Goal: Find specific page/section: Find specific page/section

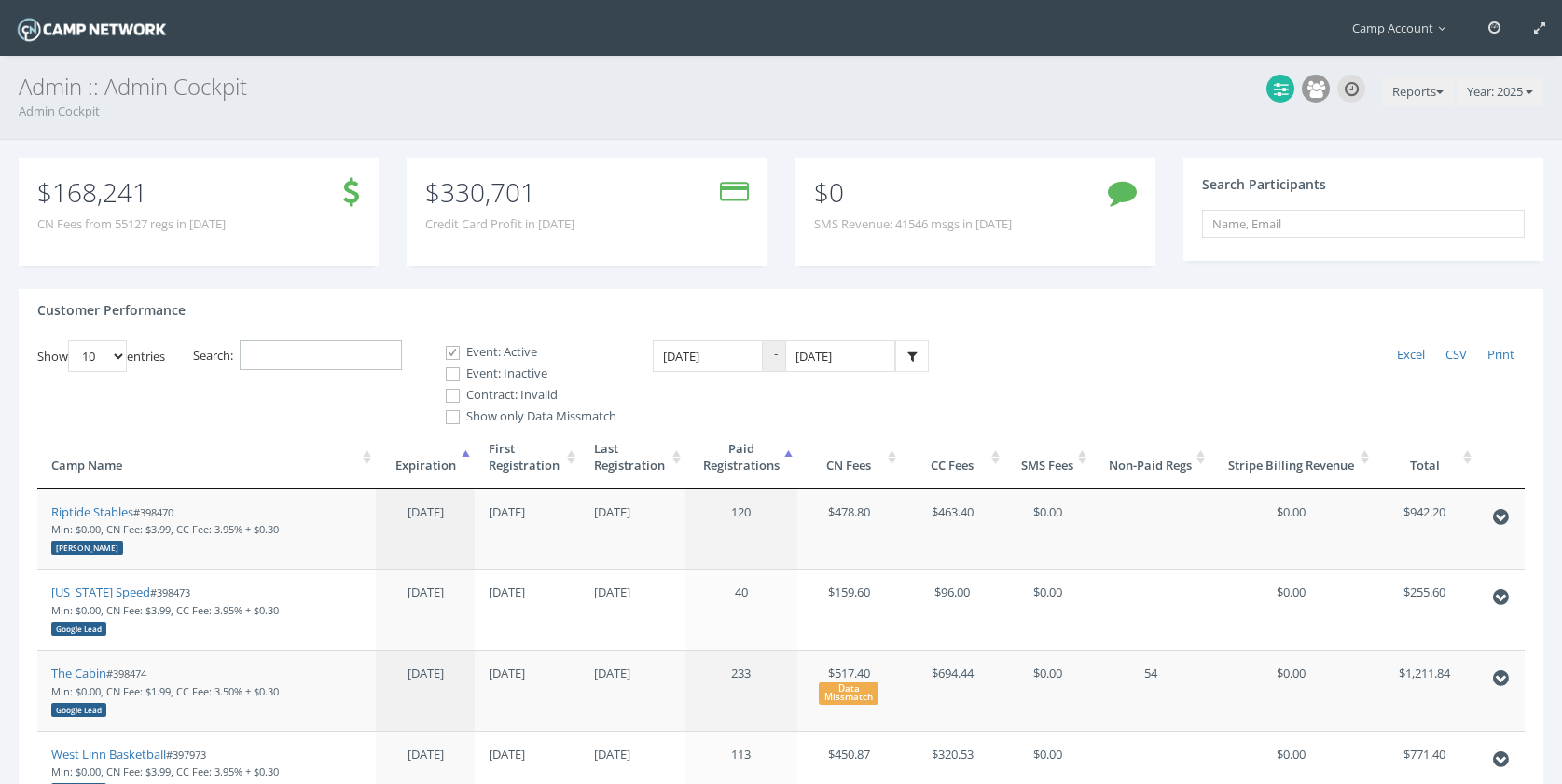
click at [391, 357] on input "Search:" at bounding box center [320, 355] width 162 height 30
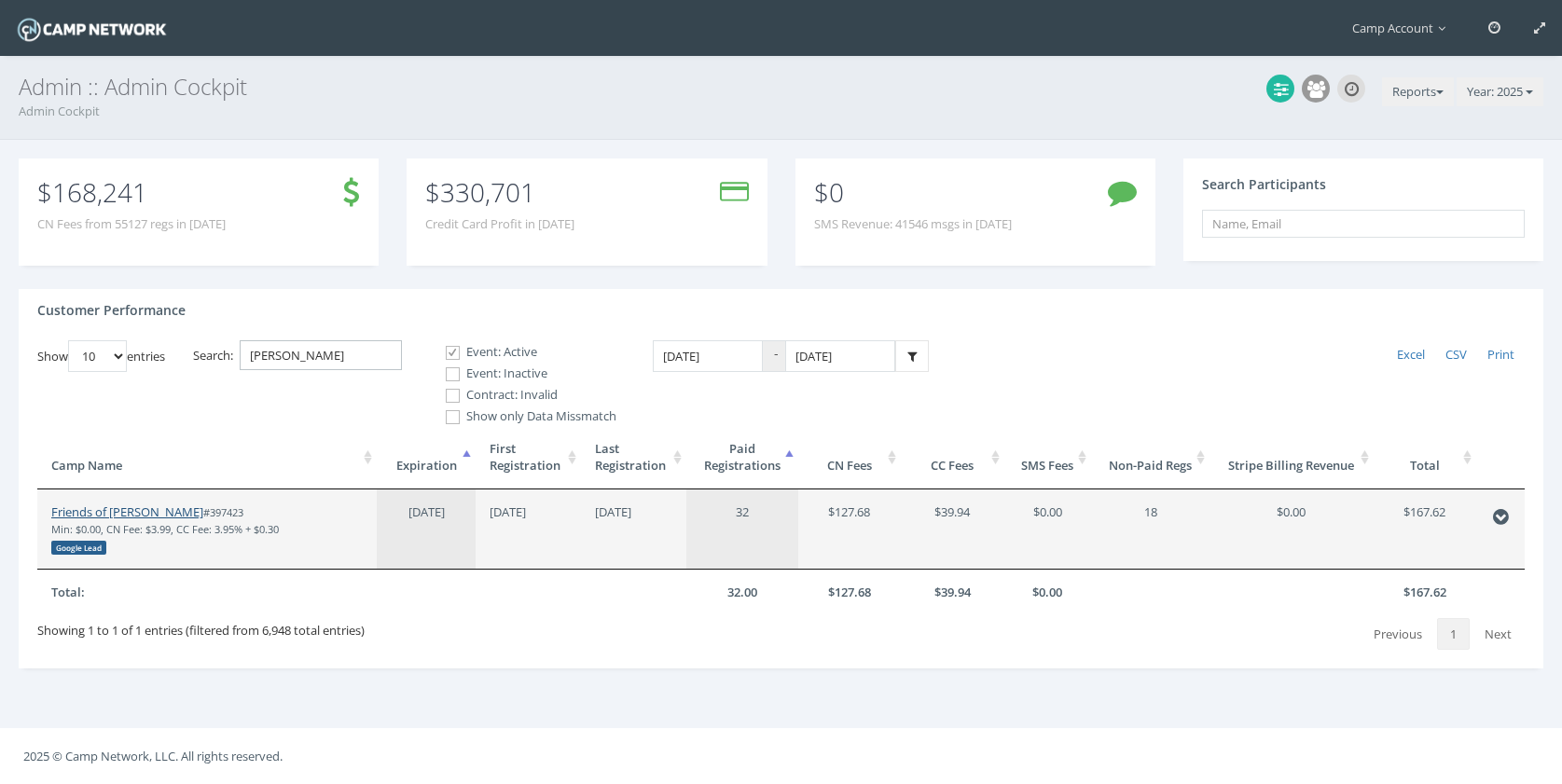
type input "horton"
click at [157, 507] on link "Friends of [PERSON_NAME]" at bounding box center [127, 512] width 152 height 17
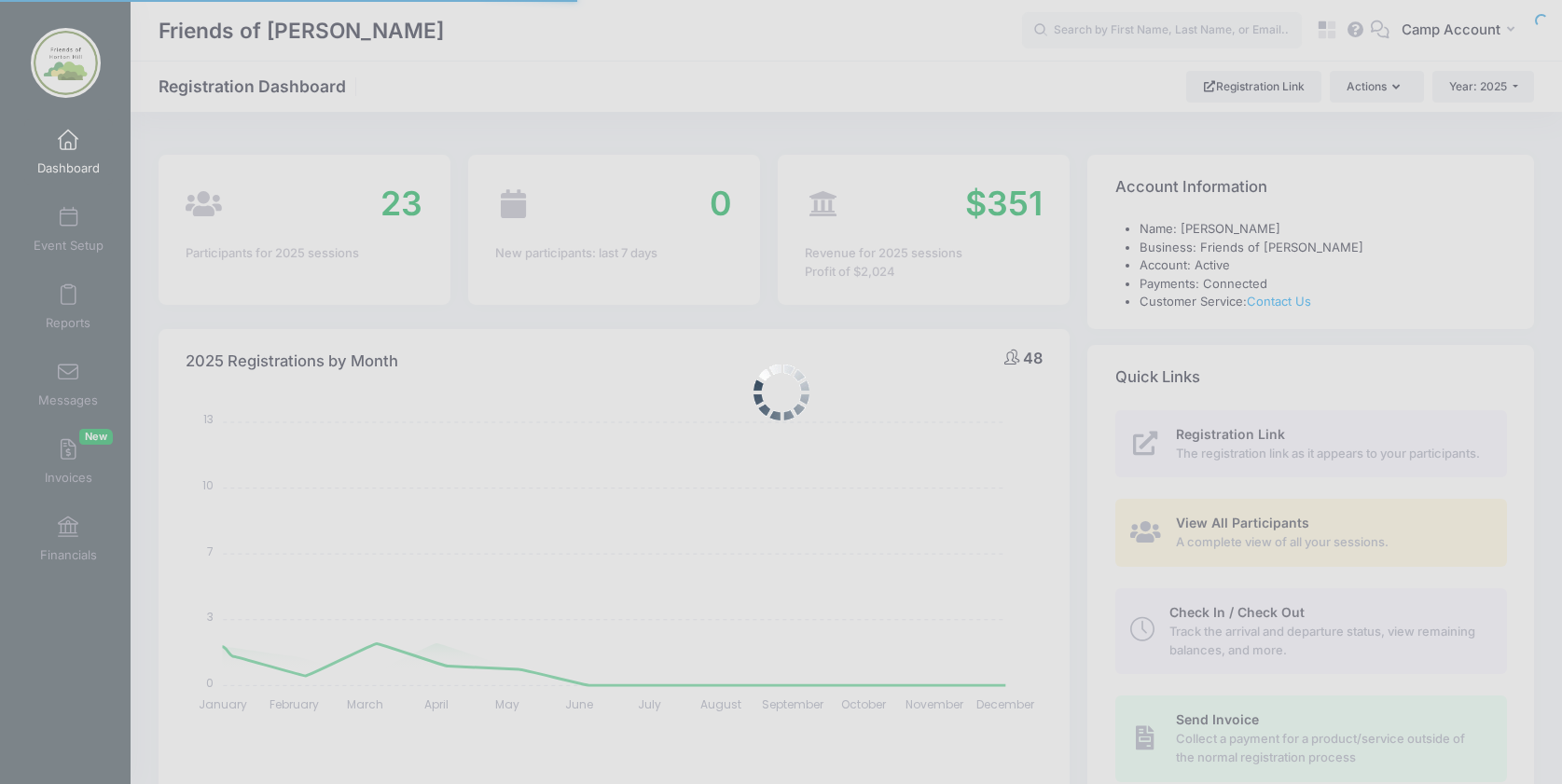
select select
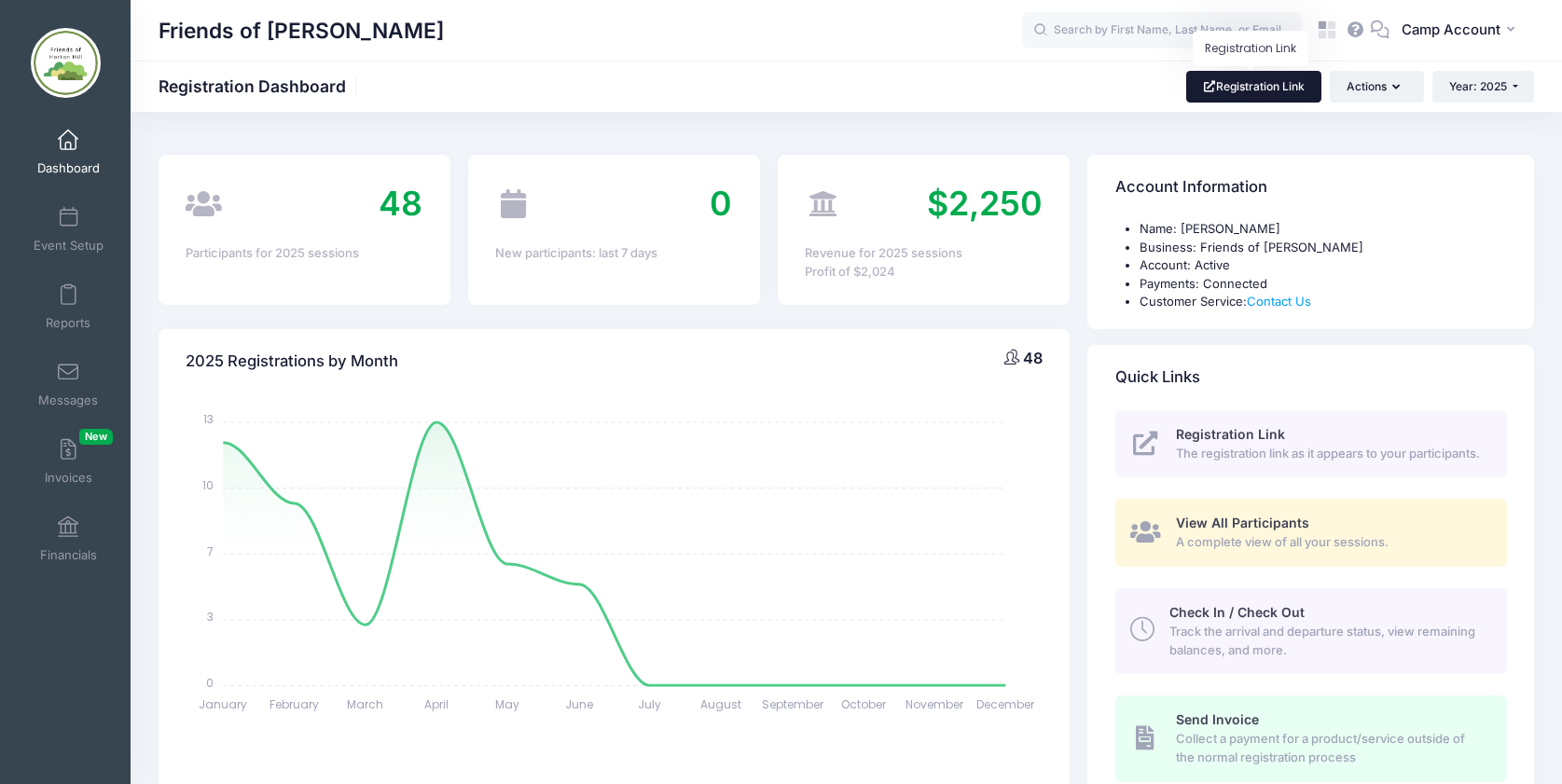
click at [1245, 85] on link "Registration Link" at bounding box center [1253, 86] width 135 height 31
click at [97, 233] on link "Event Setup" at bounding box center [68, 229] width 88 height 65
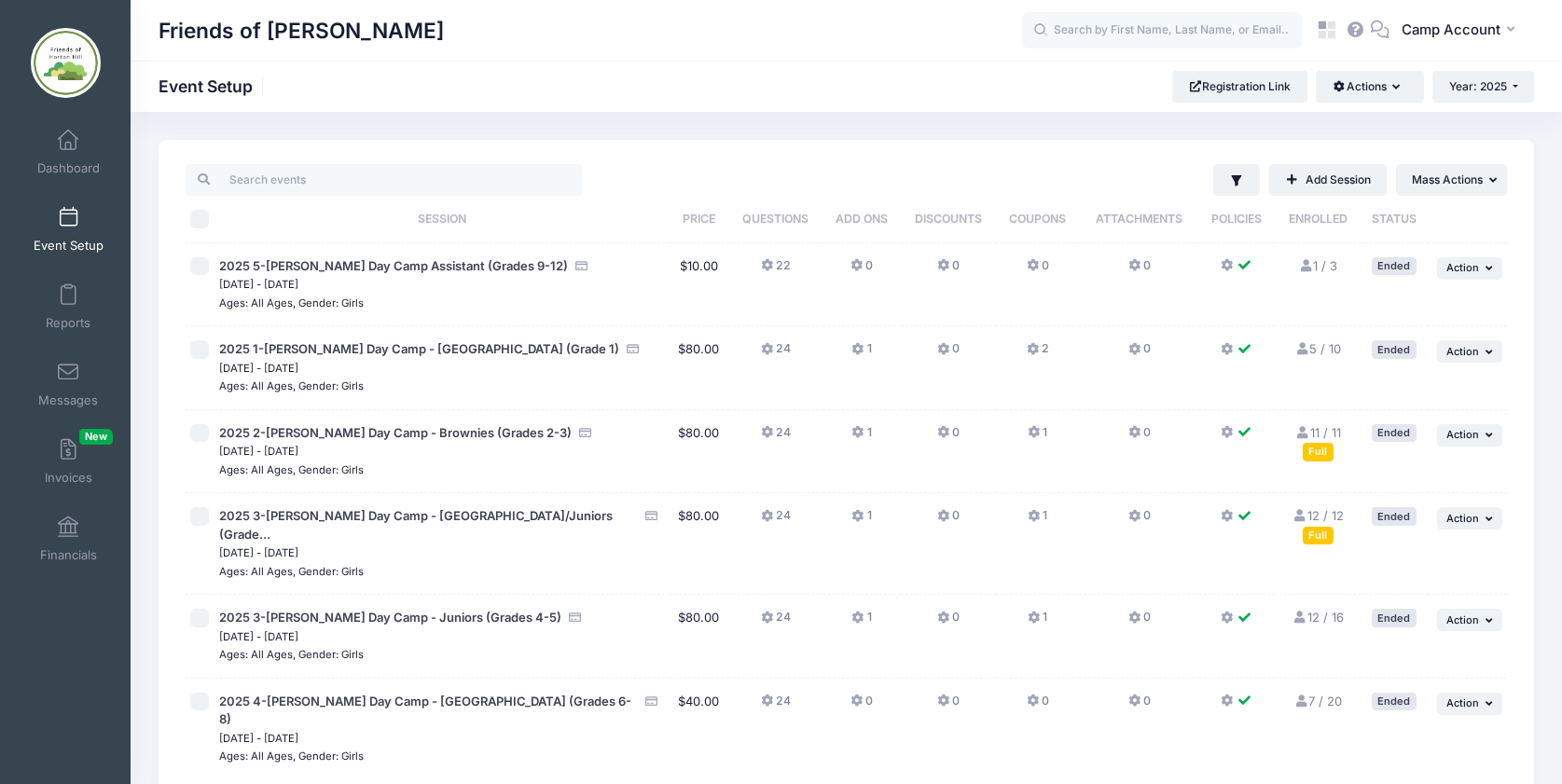
scroll to position [129, 0]
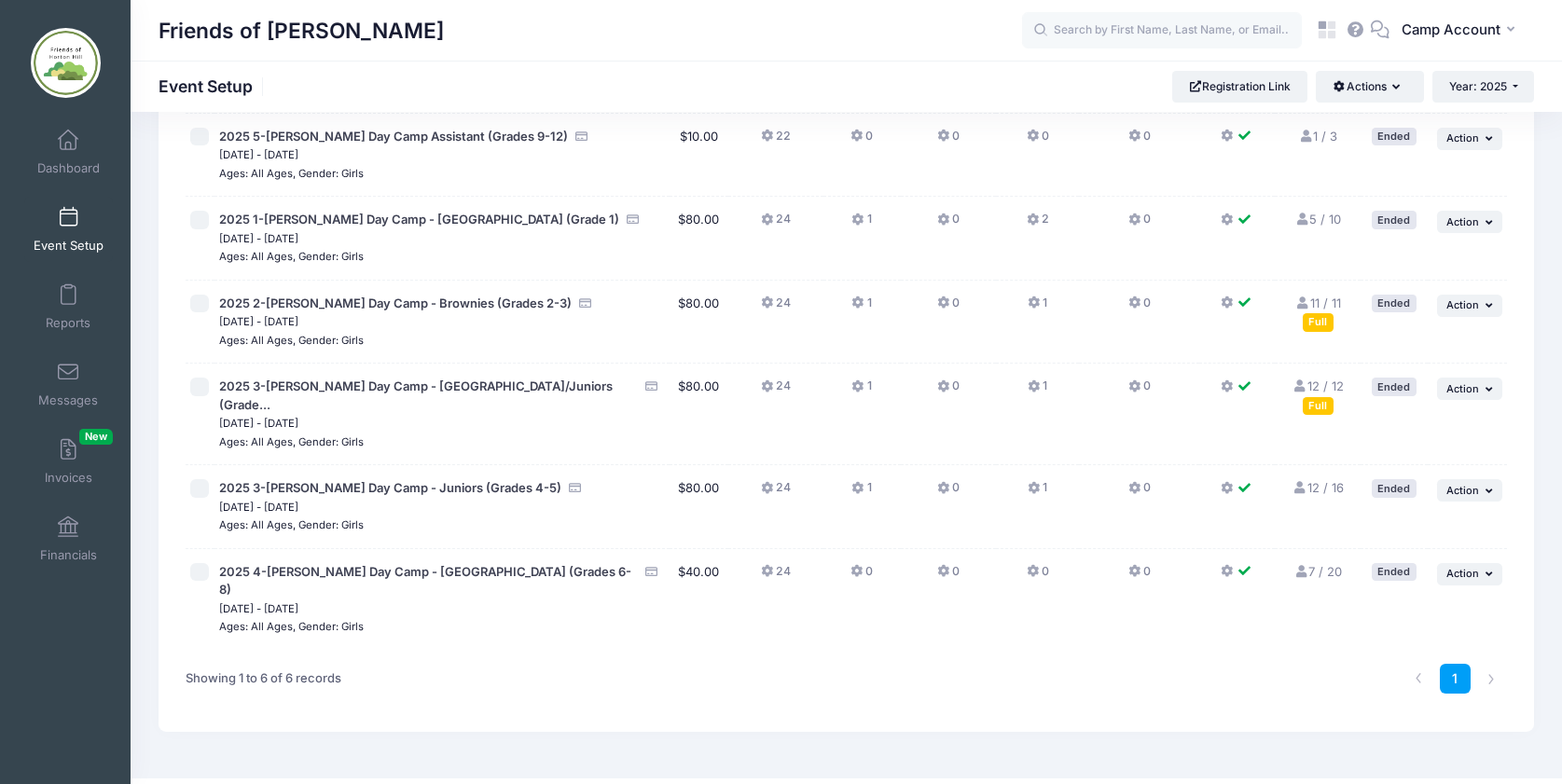
click at [1525, 66] on div "Friends of [PERSON_NAME] Event Setup Registration Link Actions Manage Registrat…" at bounding box center [845, 86] width 1431 height 51
click at [1520, 84] on button "Year: 2025" at bounding box center [1482, 86] width 102 height 31
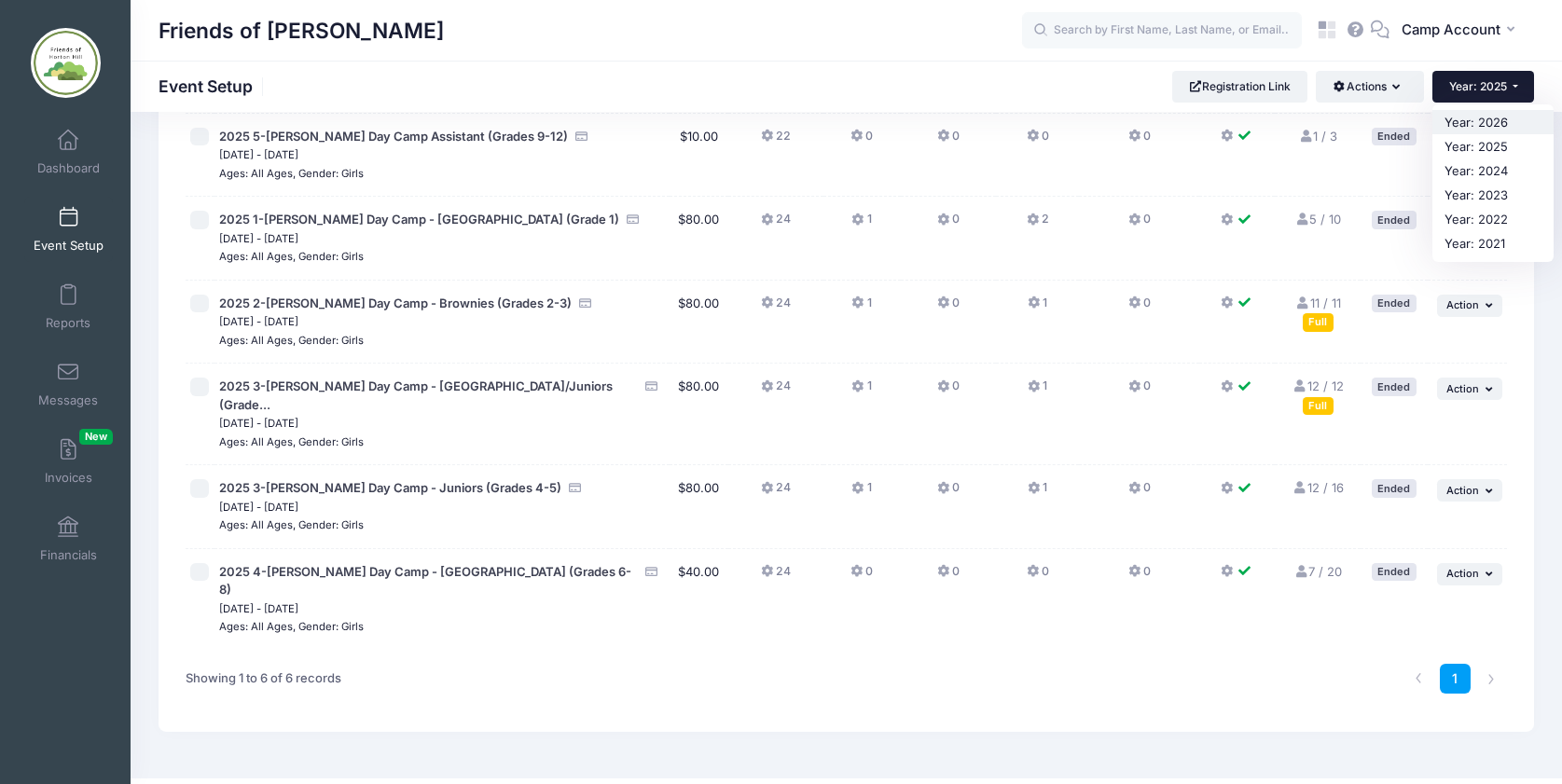
click at [1518, 116] on link "Year: 2026" at bounding box center [1493, 122] width 122 height 25
